Goal: Find specific page/section: Find specific page/section

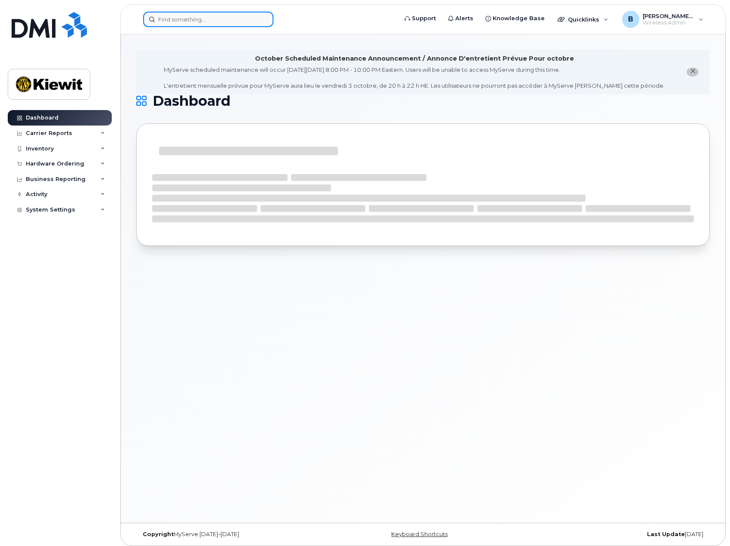
click at [215, 21] on input at bounding box center [208, 19] width 130 height 15
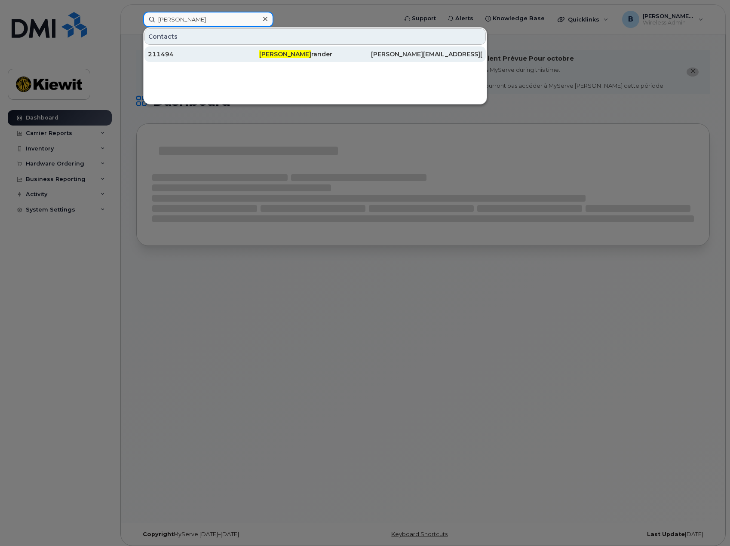
type input "bradley ost"
click at [250, 53] on div "211494" at bounding box center [203, 54] width 111 height 9
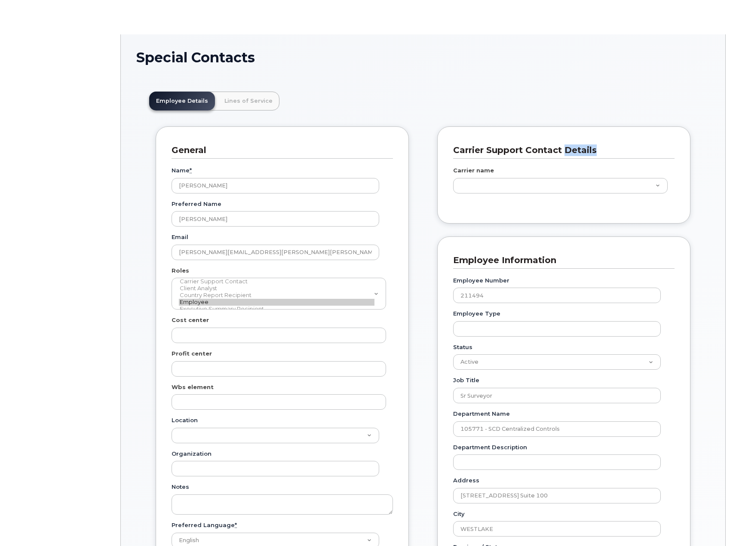
scroll to position [29, 0]
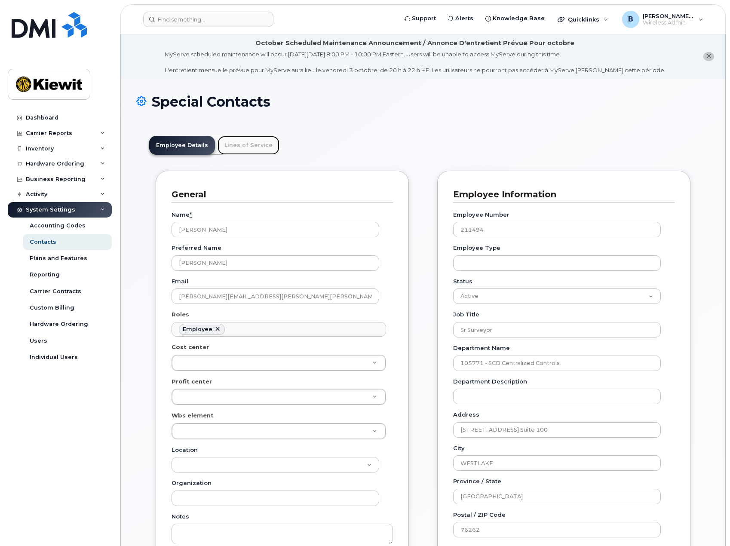
click at [243, 147] on link "Lines of Service" at bounding box center [248, 145] width 62 height 19
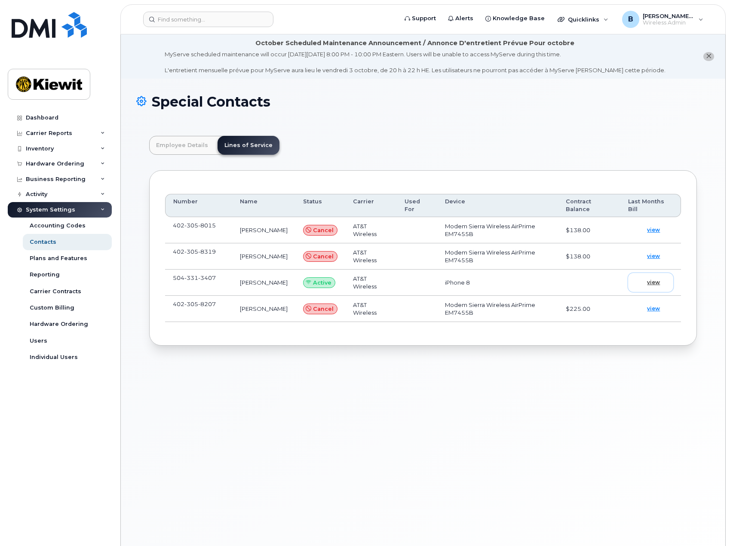
click at [657, 281] on span "view" at bounding box center [653, 282] width 13 height 8
click at [195, 23] on input at bounding box center [208, 19] width 130 height 15
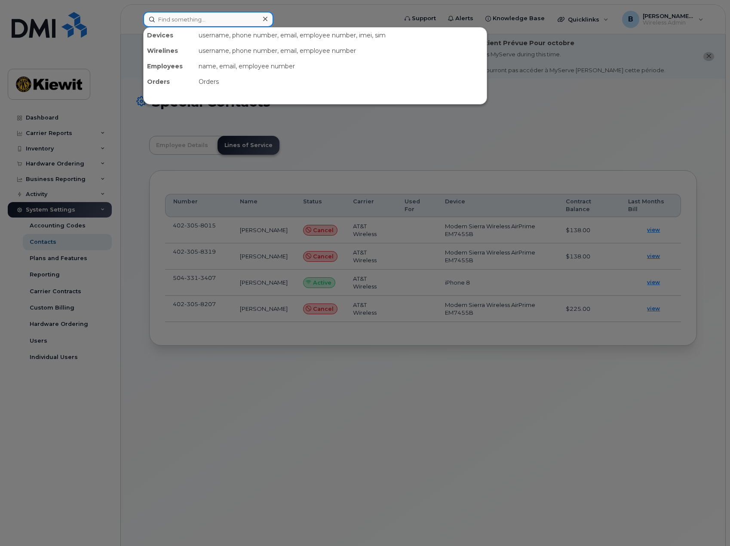
paste input "5043313407"
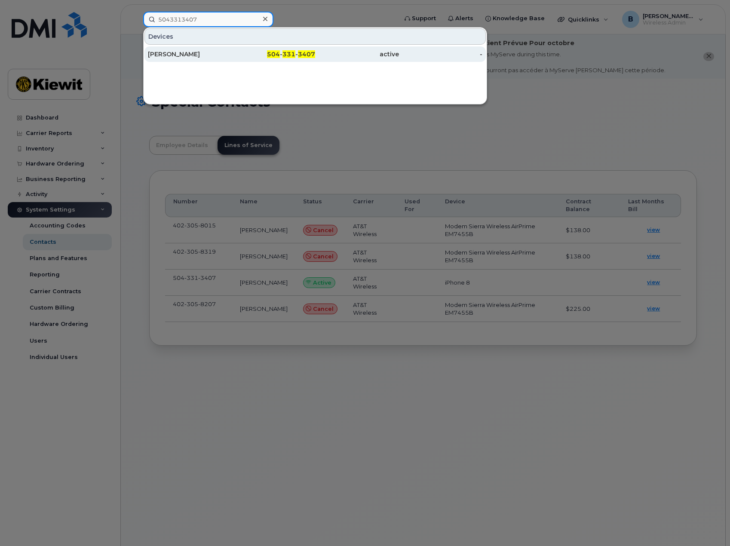
type input "5043313407"
click at [199, 55] on div "[PERSON_NAME]" at bounding box center [190, 54] width 84 height 9
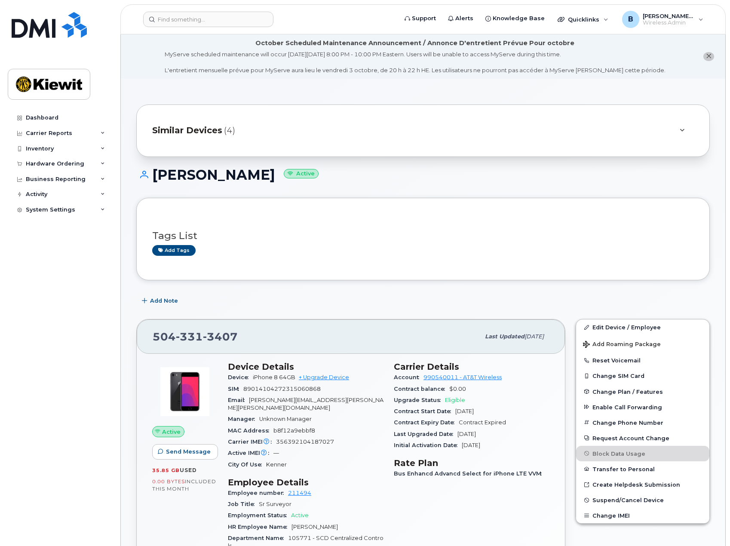
scroll to position [172, 0]
